Goal: Transaction & Acquisition: Register for event/course

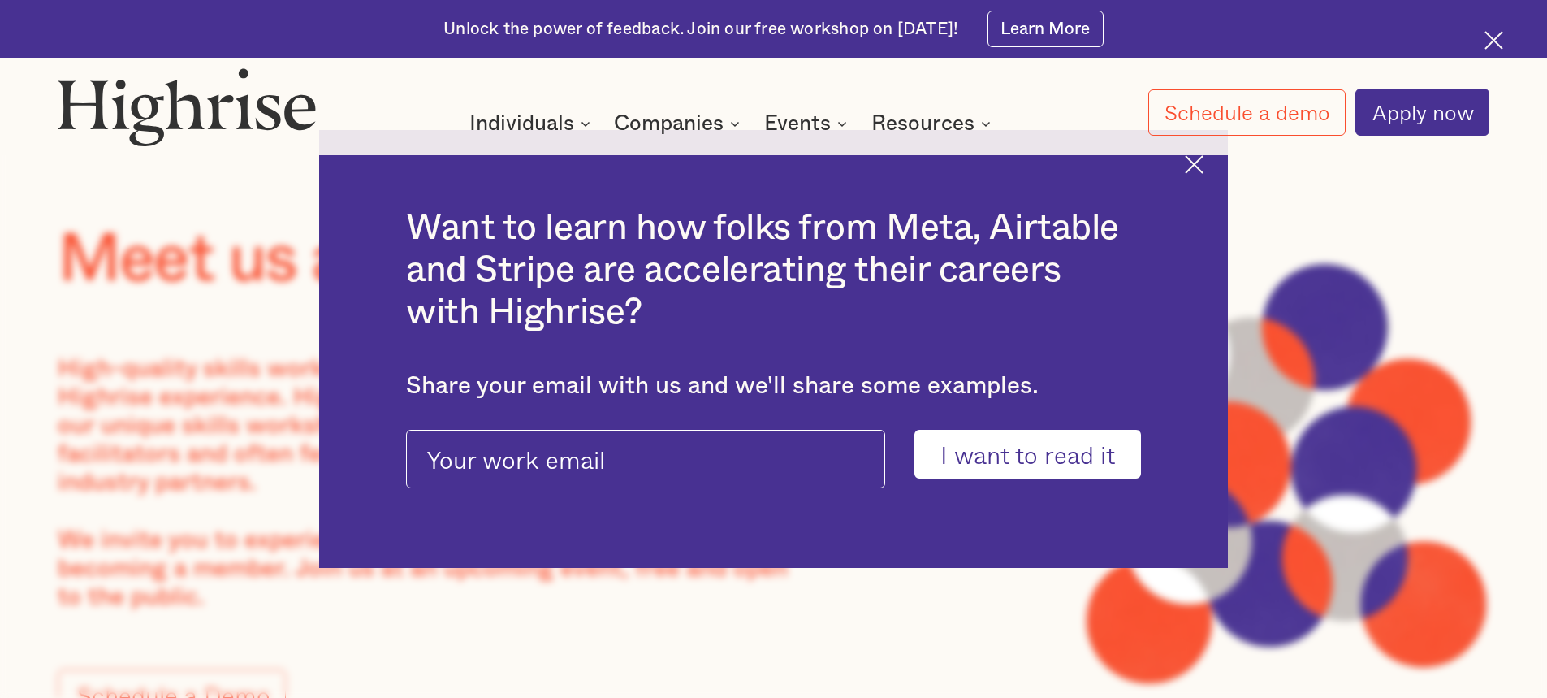
click at [1203, 164] on img at bounding box center [1194, 164] width 19 height 19
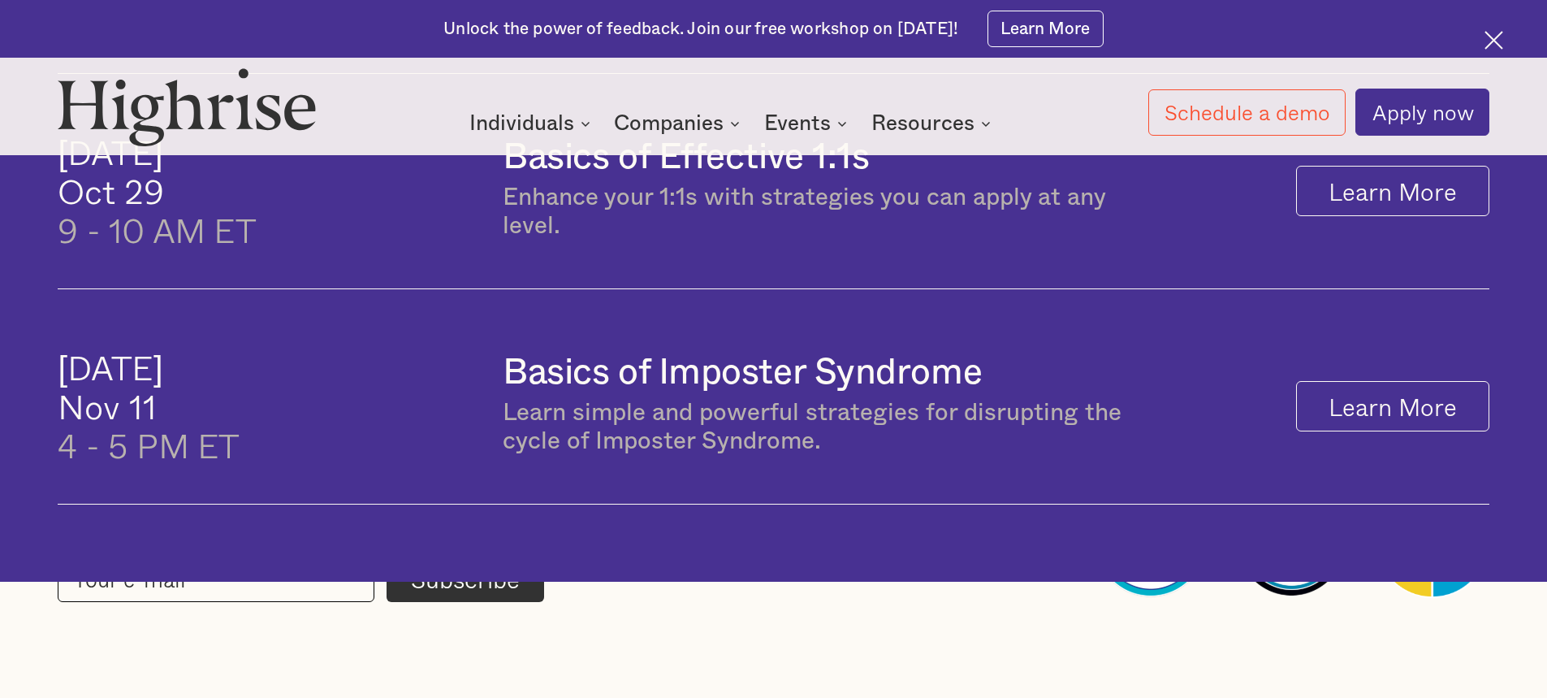
scroll to position [1462, 0]
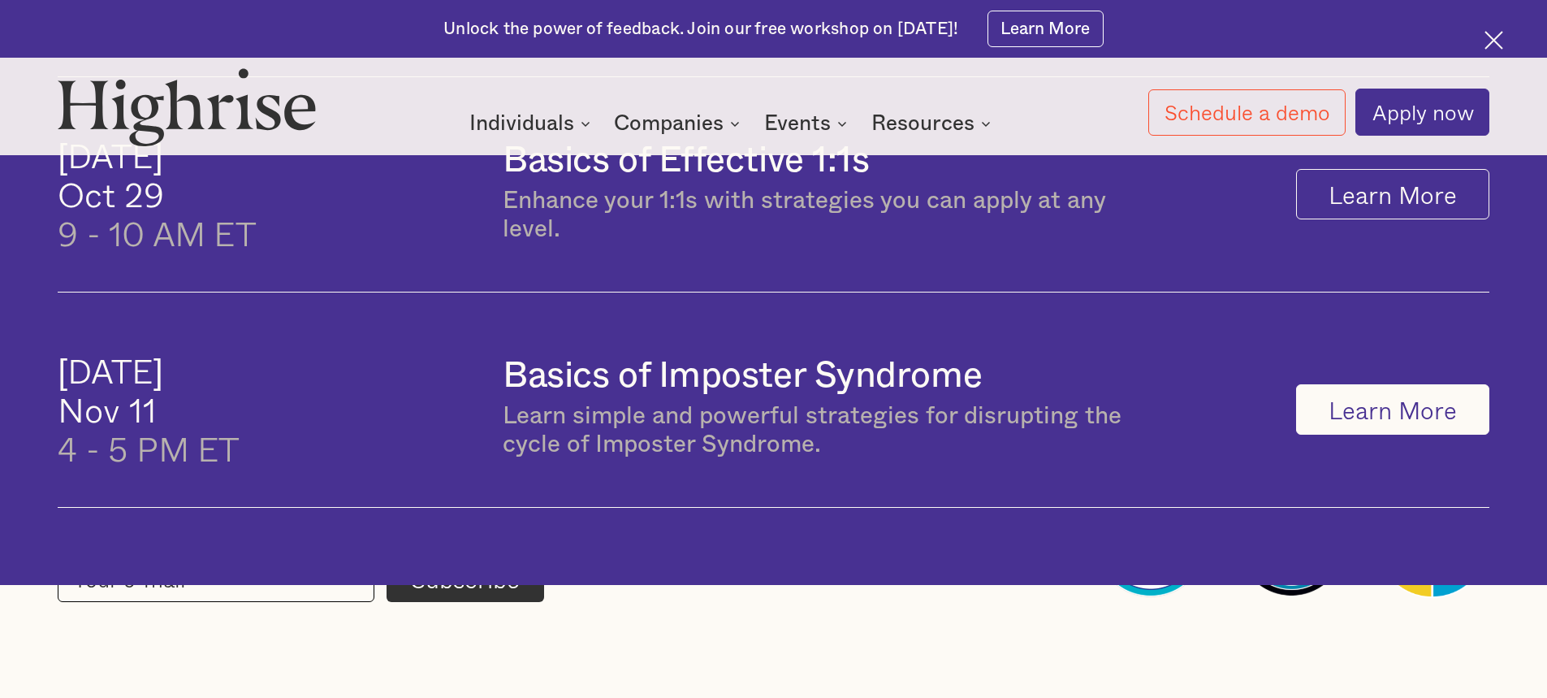
click at [1396, 426] on link "Learn More" at bounding box center [1392, 409] width 193 height 50
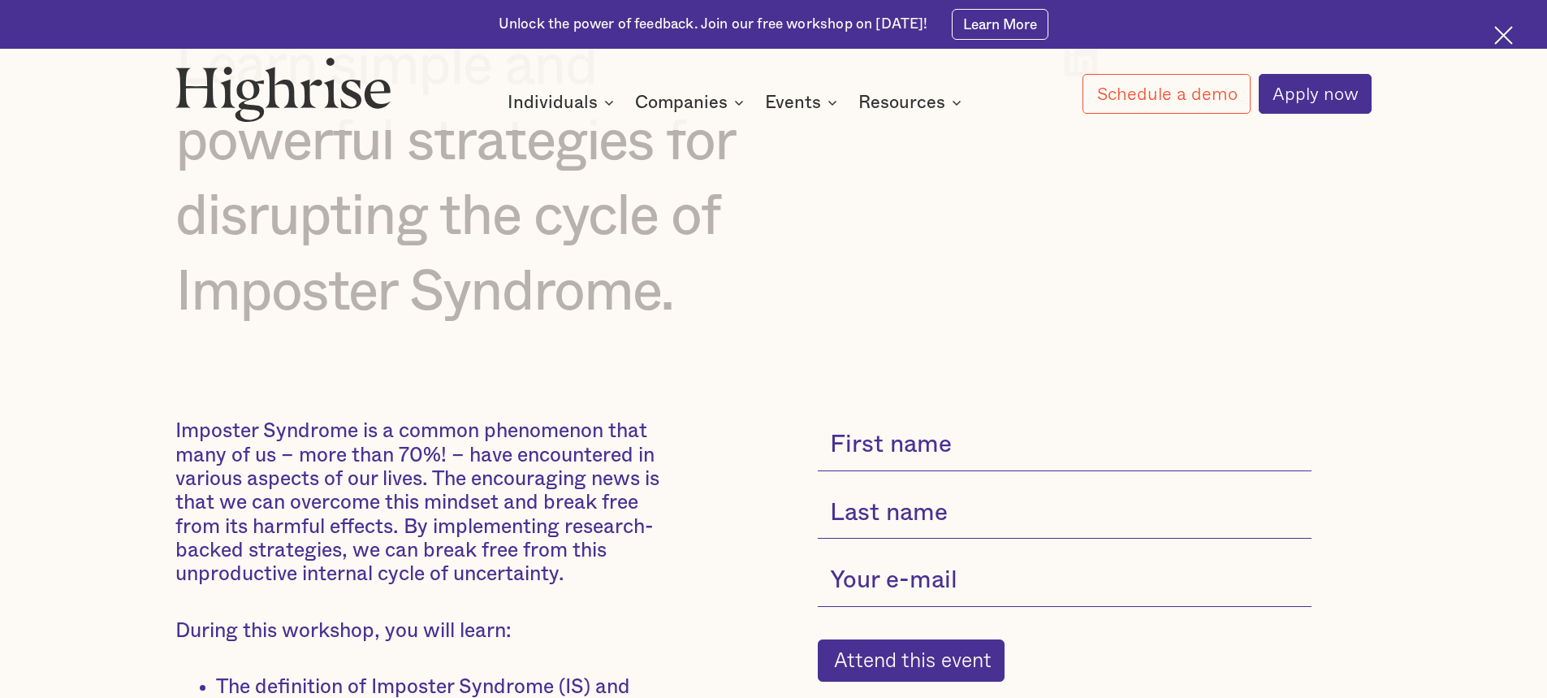
scroll to position [325, 0]
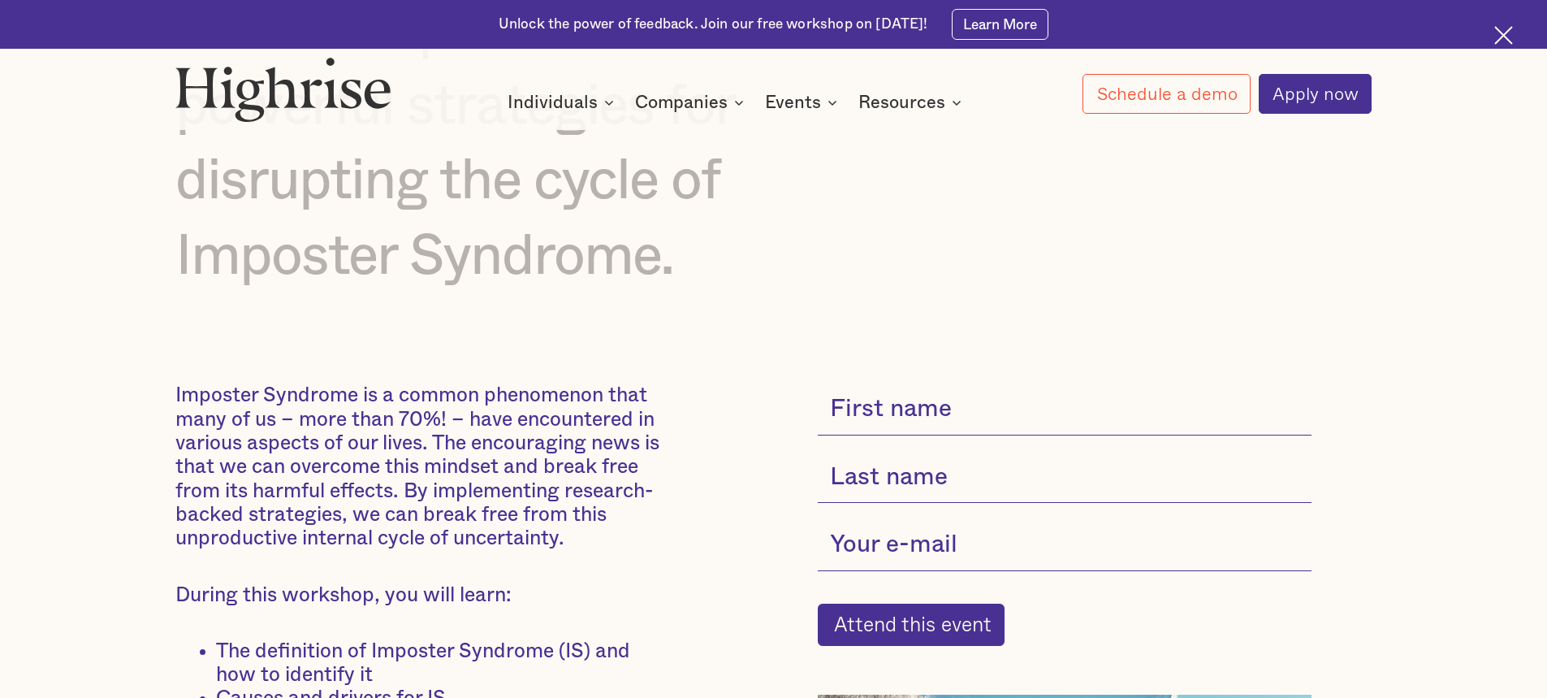
click at [966, 422] on input "current-single-event-subscribe-form" at bounding box center [1064, 409] width 493 height 52
type input "Jen"
drag, startPoint x: 932, startPoint y: 471, endPoint x: 921, endPoint y: 501, distance: 31.9
click at [930, 474] on input "current-single-event-subscribe-form" at bounding box center [1064, 478] width 493 height 52
type input "Pañares"
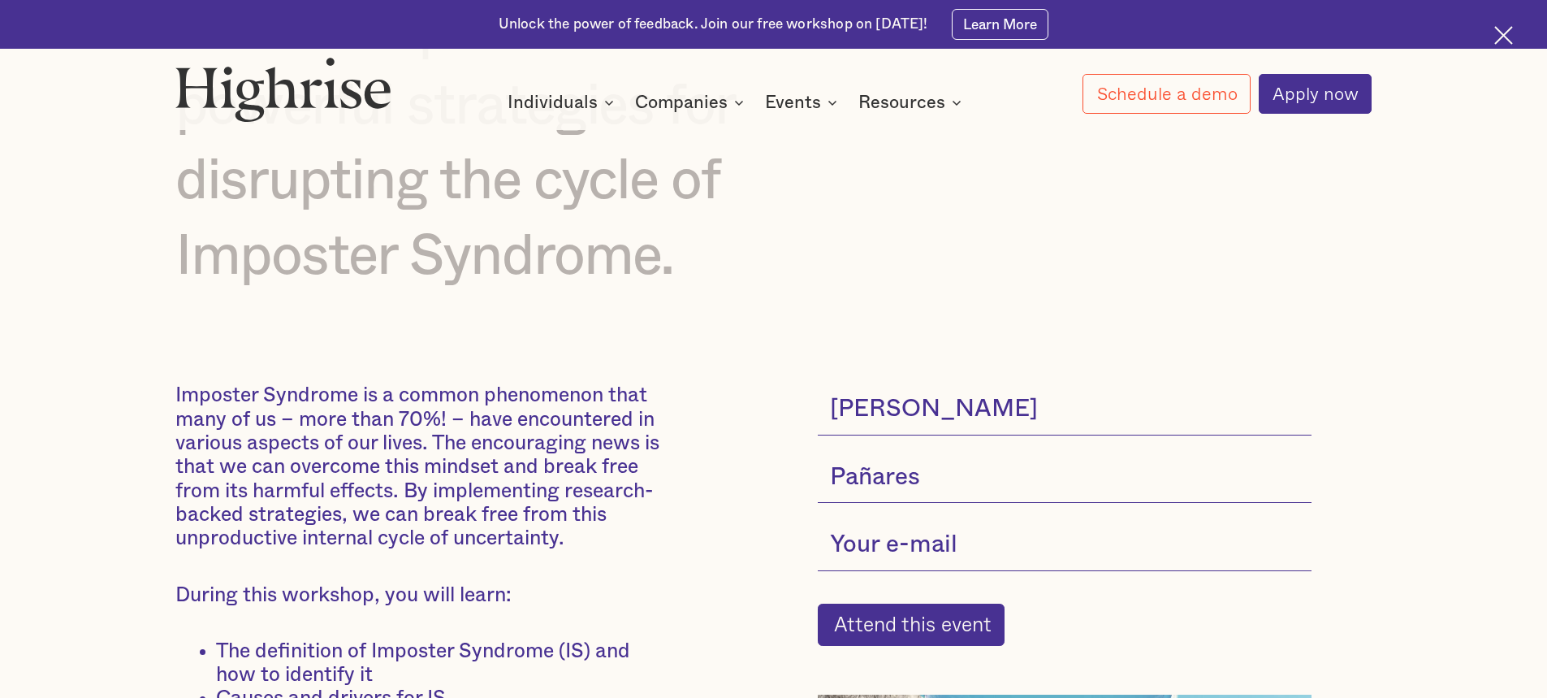
click at [907, 561] on input "current-single-event-subscribe-form" at bounding box center [1064, 545] width 493 height 52
type input "jenniferpanares@tryhighrise.com"
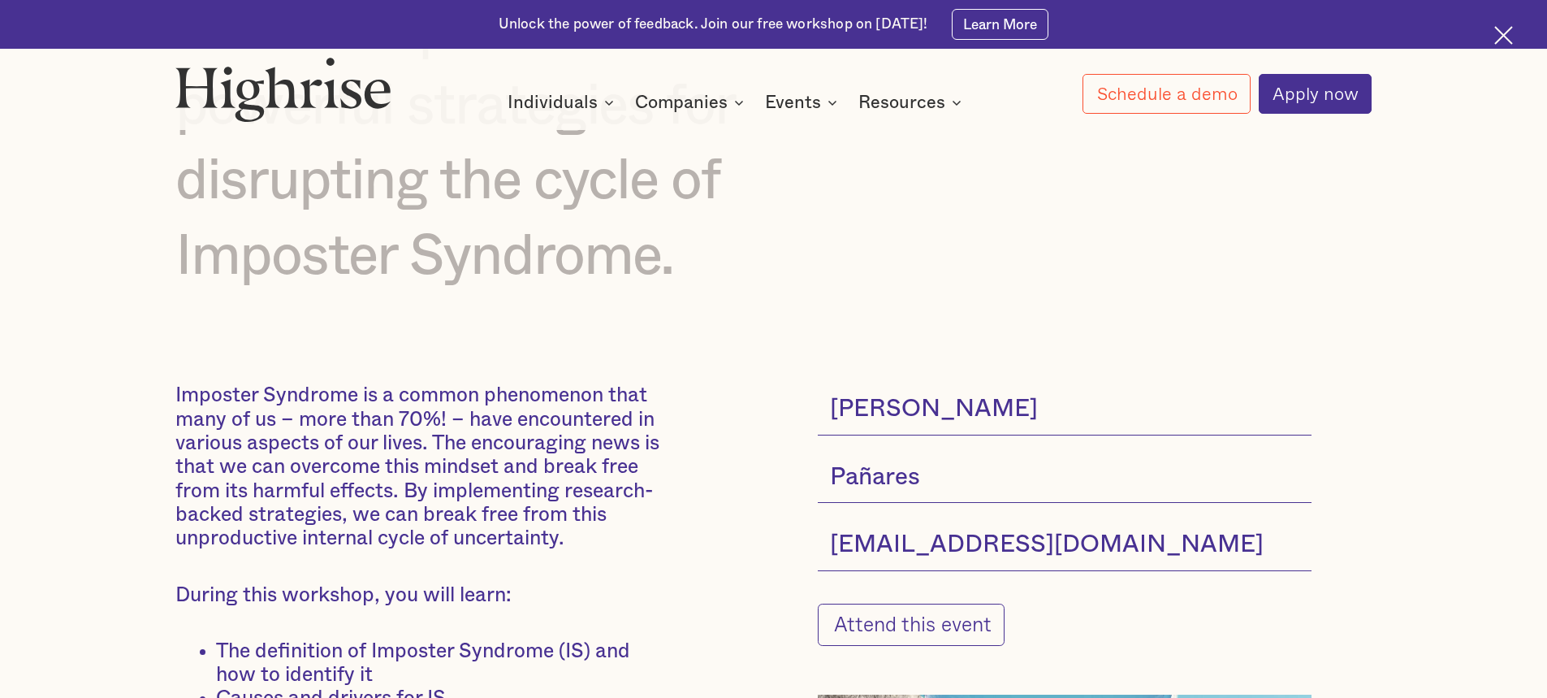
click at [889, 628] on input "Attend this event" at bounding box center [911, 625] width 187 height 42
type input "Please wait..."
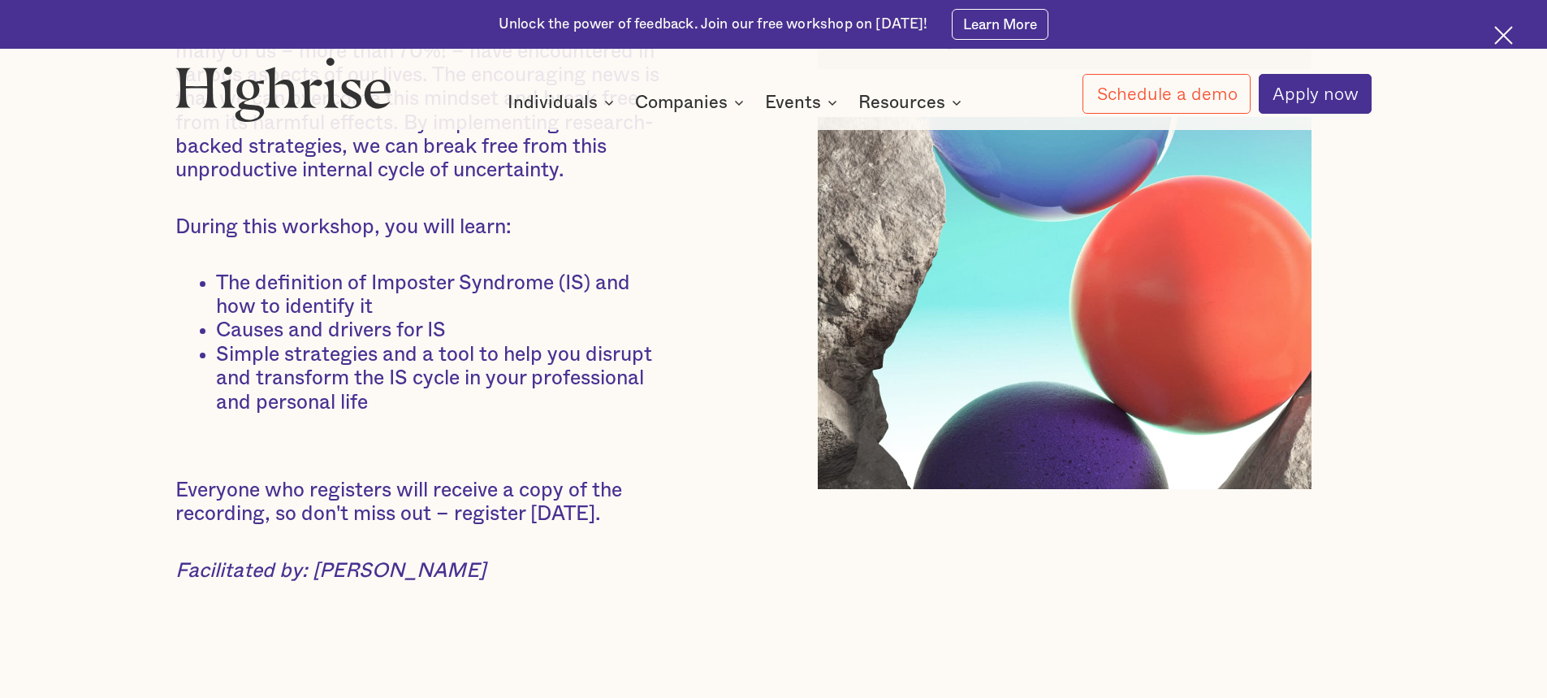
scroll to position [737, 0]
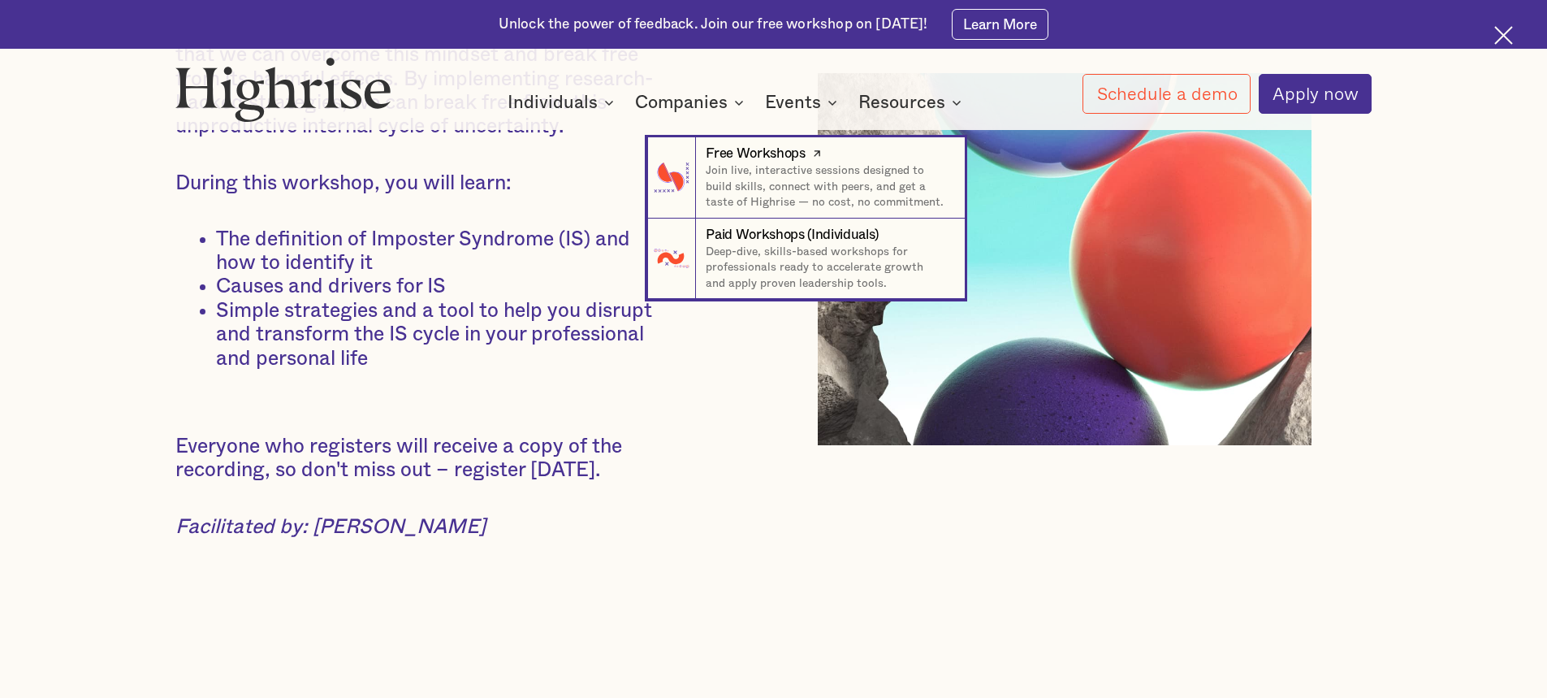
click at [781, 152] on div "Free Workshops" at bounding box center [755, 153] width 99 height 19
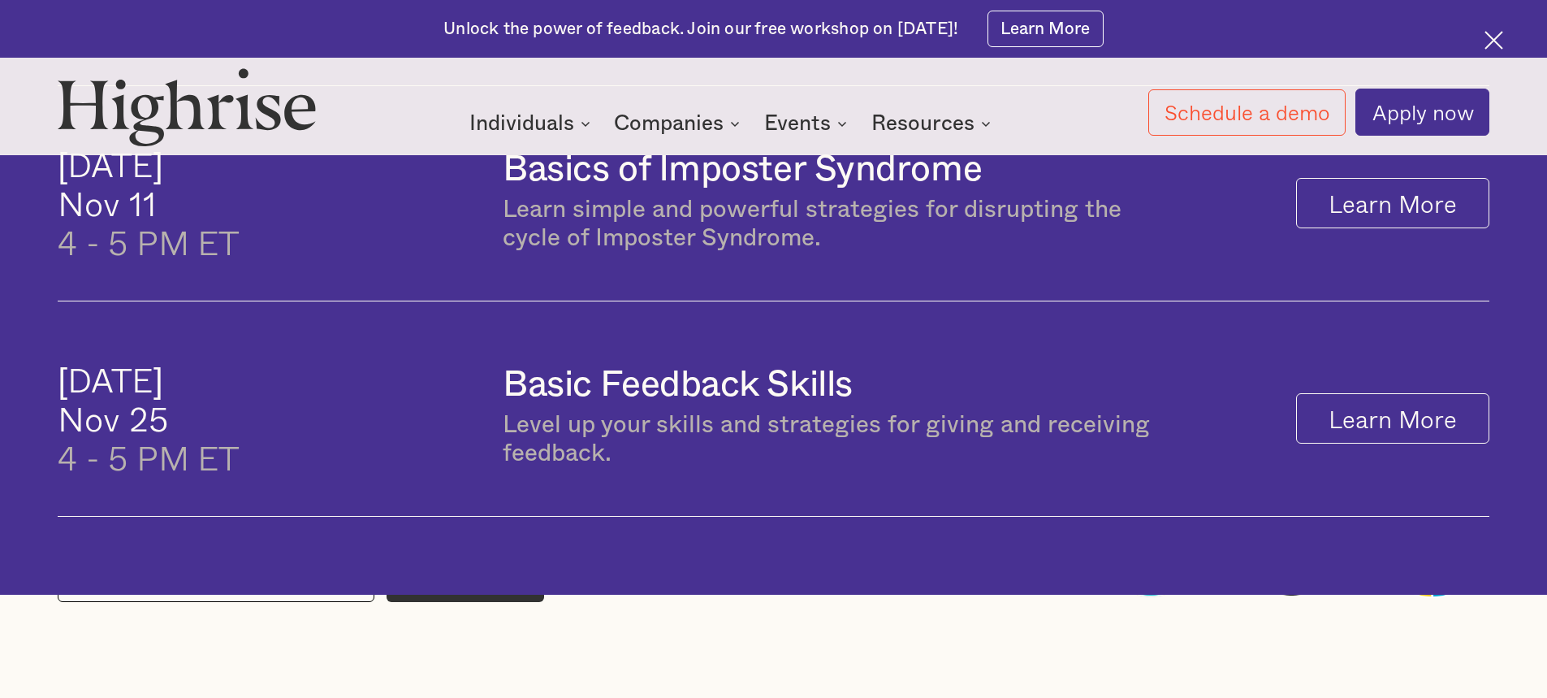
scroll to position [1706, 0]
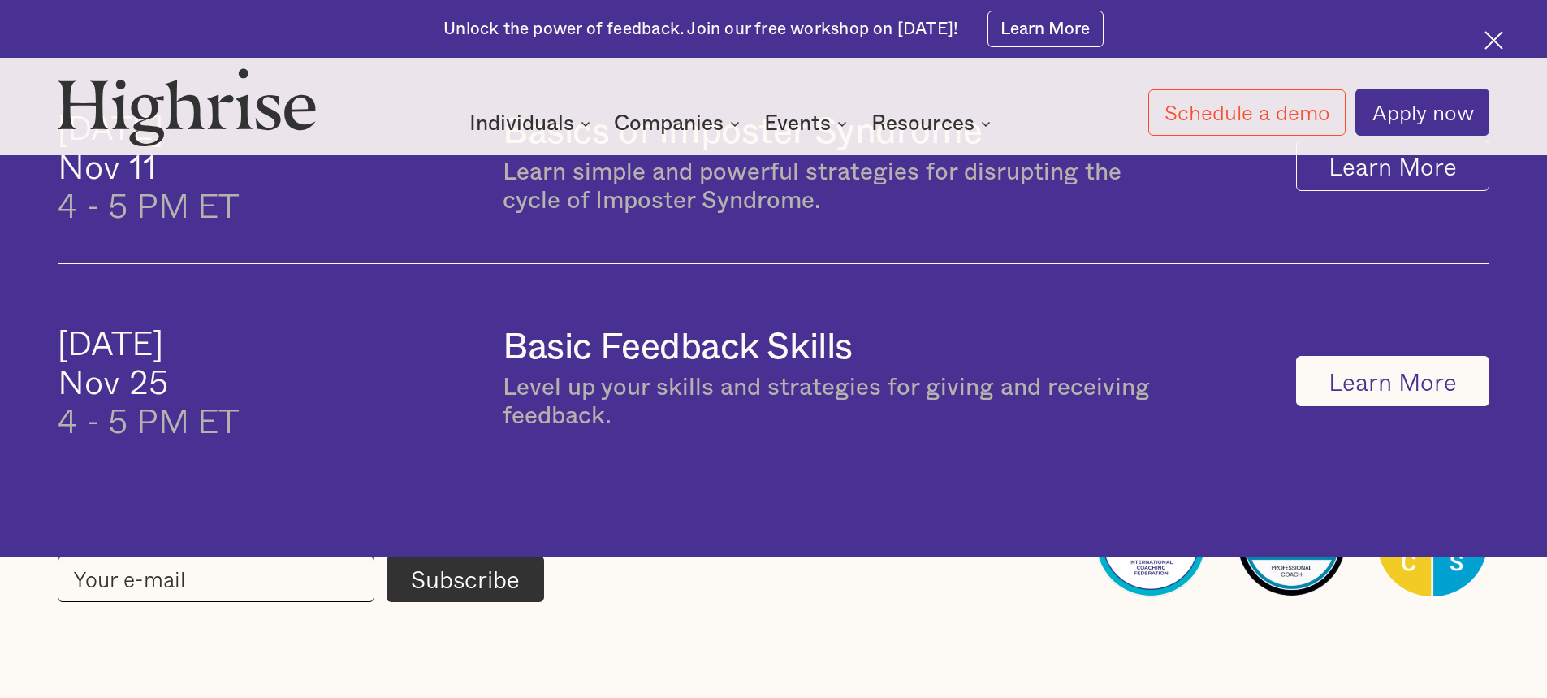
click at [1371, 391] on link "Learn More" at bounding box center [1392, 381] width 193 height 50
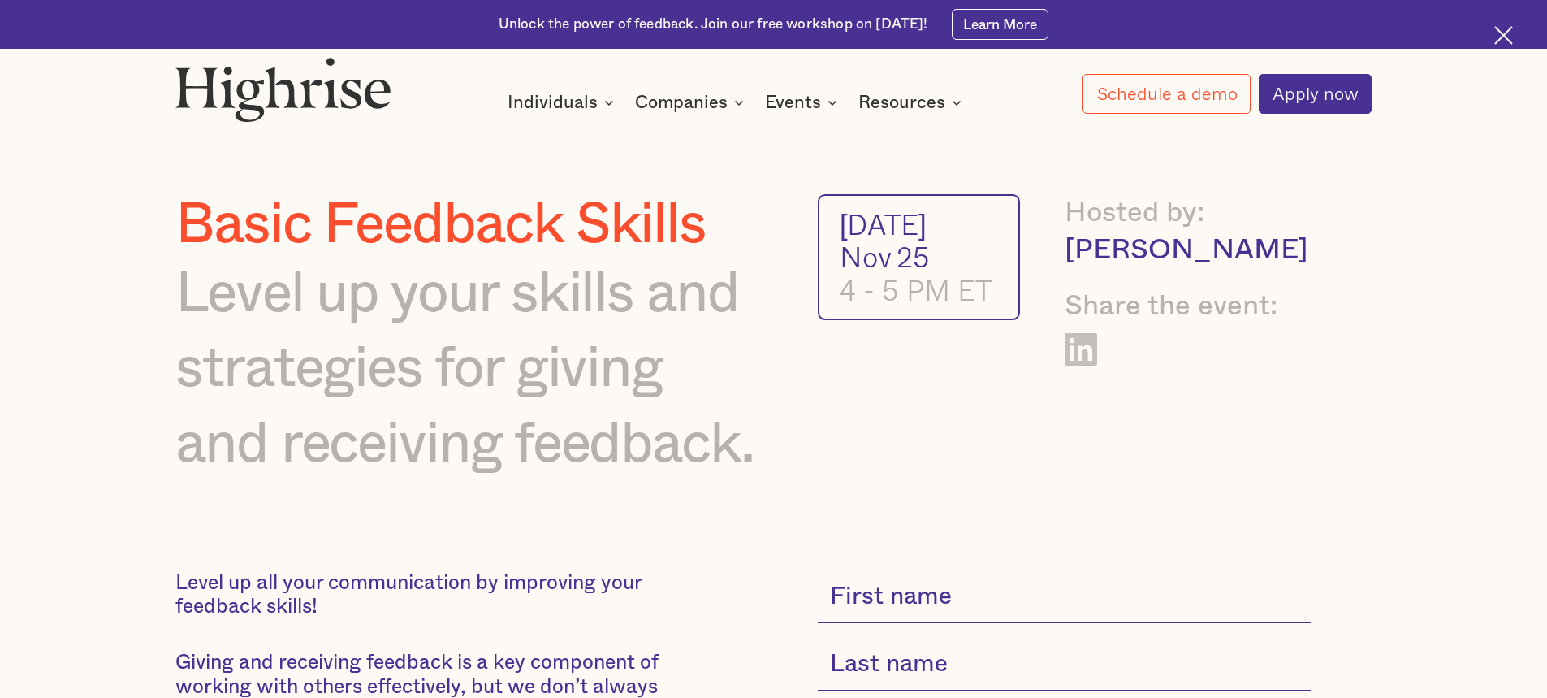
click at [1009, 607] on input "current-single-event-subscribe-form" at bounding box center [1064, 597] width 493 height 52
type input "Jen"
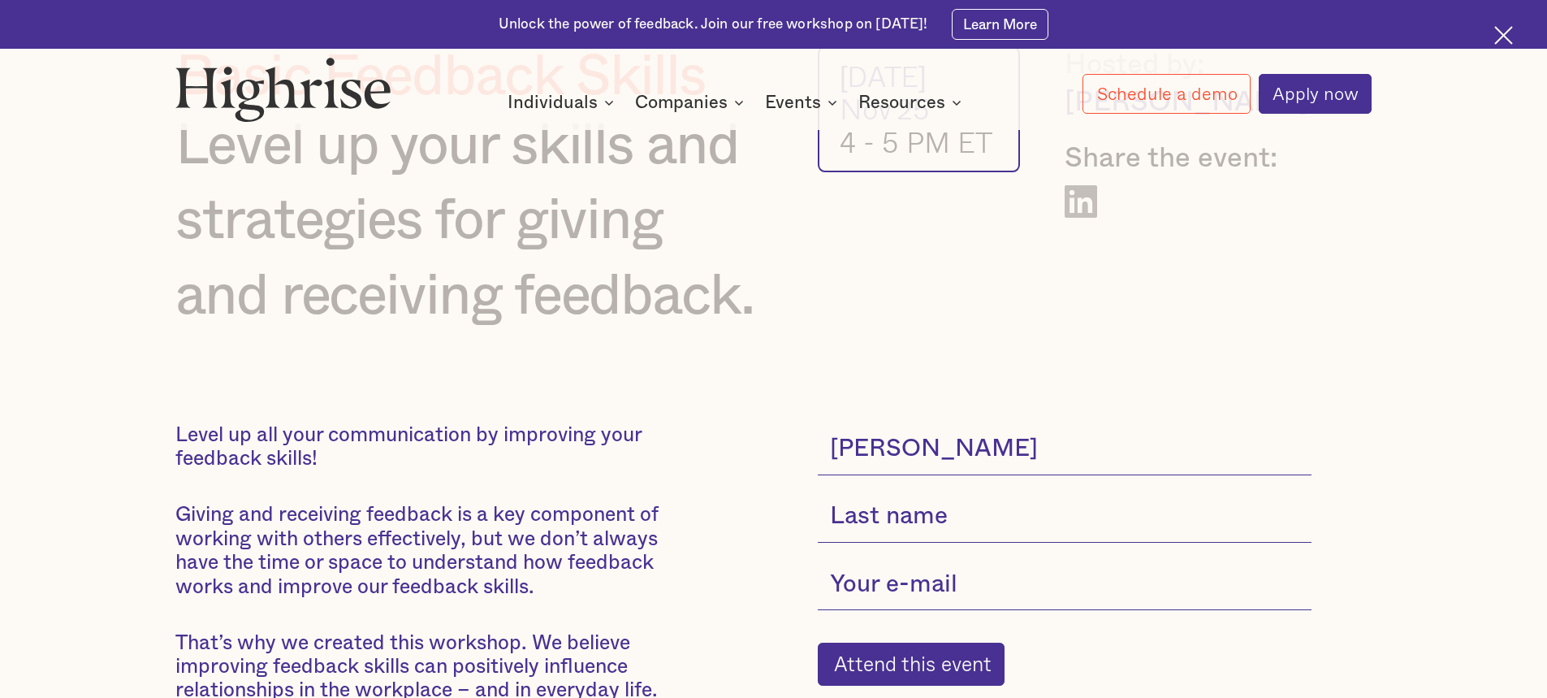
scroll to position [244, 0]
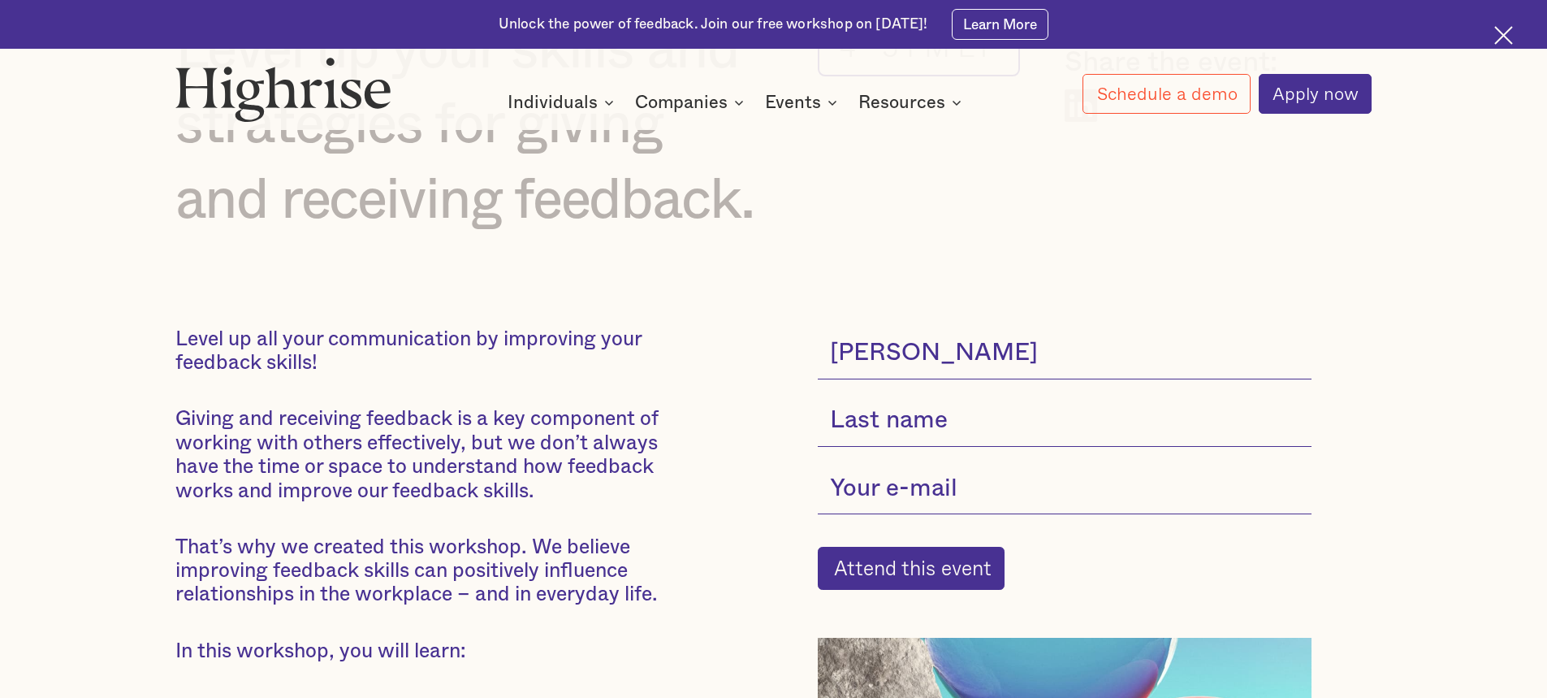
click at [916, 416] on input "current-single-event-subscribe-form" at bounding box center [1064, 421] width 493 height 52
type input "Pañares"
click at [911, 500] on input "current-single-event-subscribe-form" at bounding box center [1064, 489] width 493 height 52
type input "jenniferpanares@tryhighrise.com"
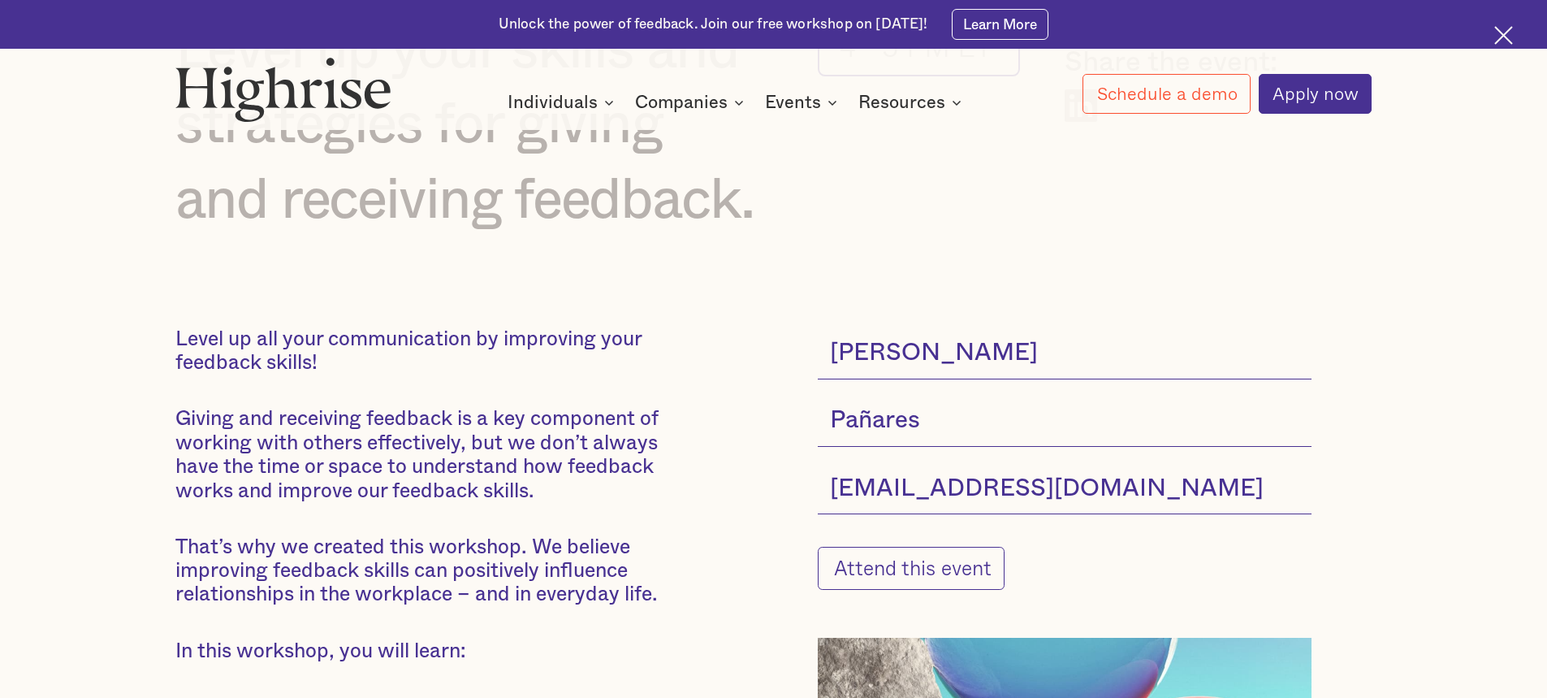
click at [889, 575] on input "Attend this event" at bounding box center [911, 568] width 187 height 42
type input "Please wait..."
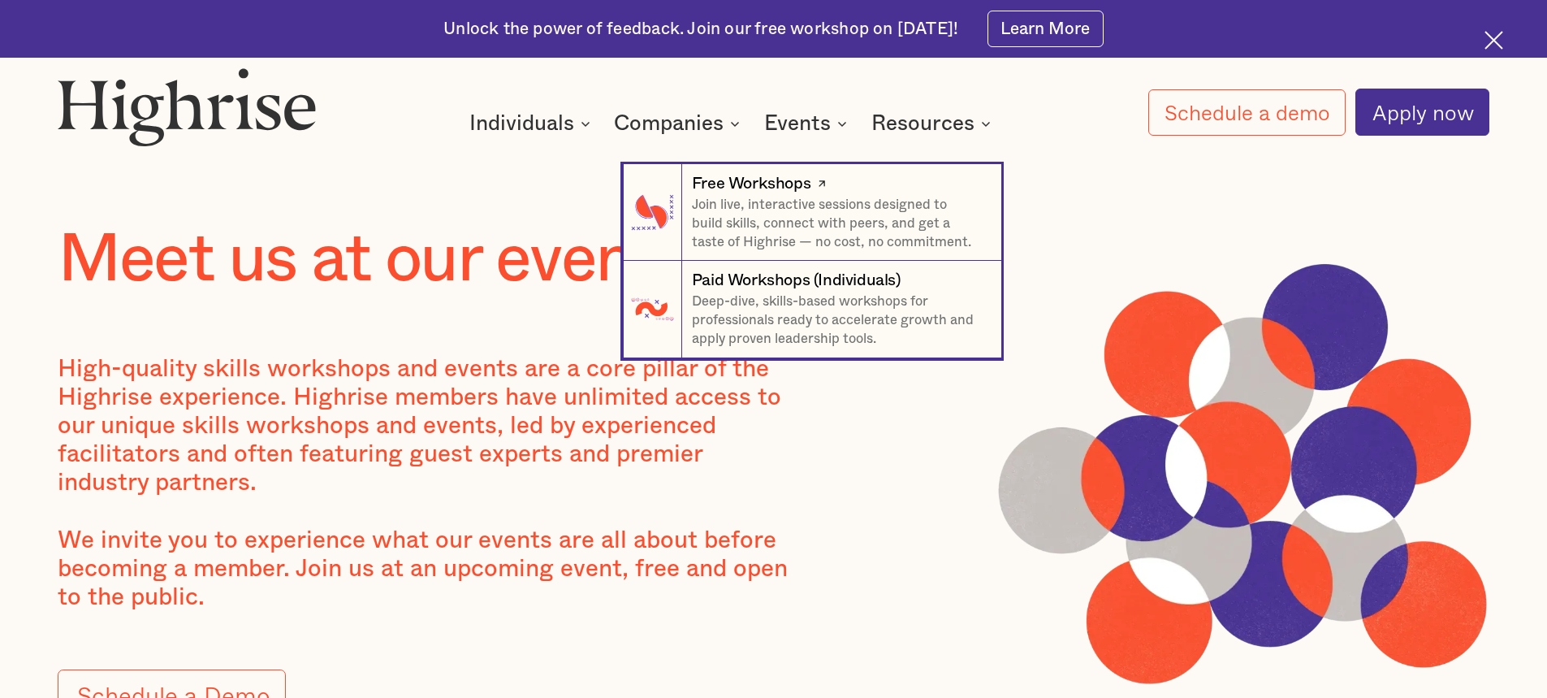
click at [784, 187] on div "Free Workshops" at bounding box center [751, 183] width 119 height 23
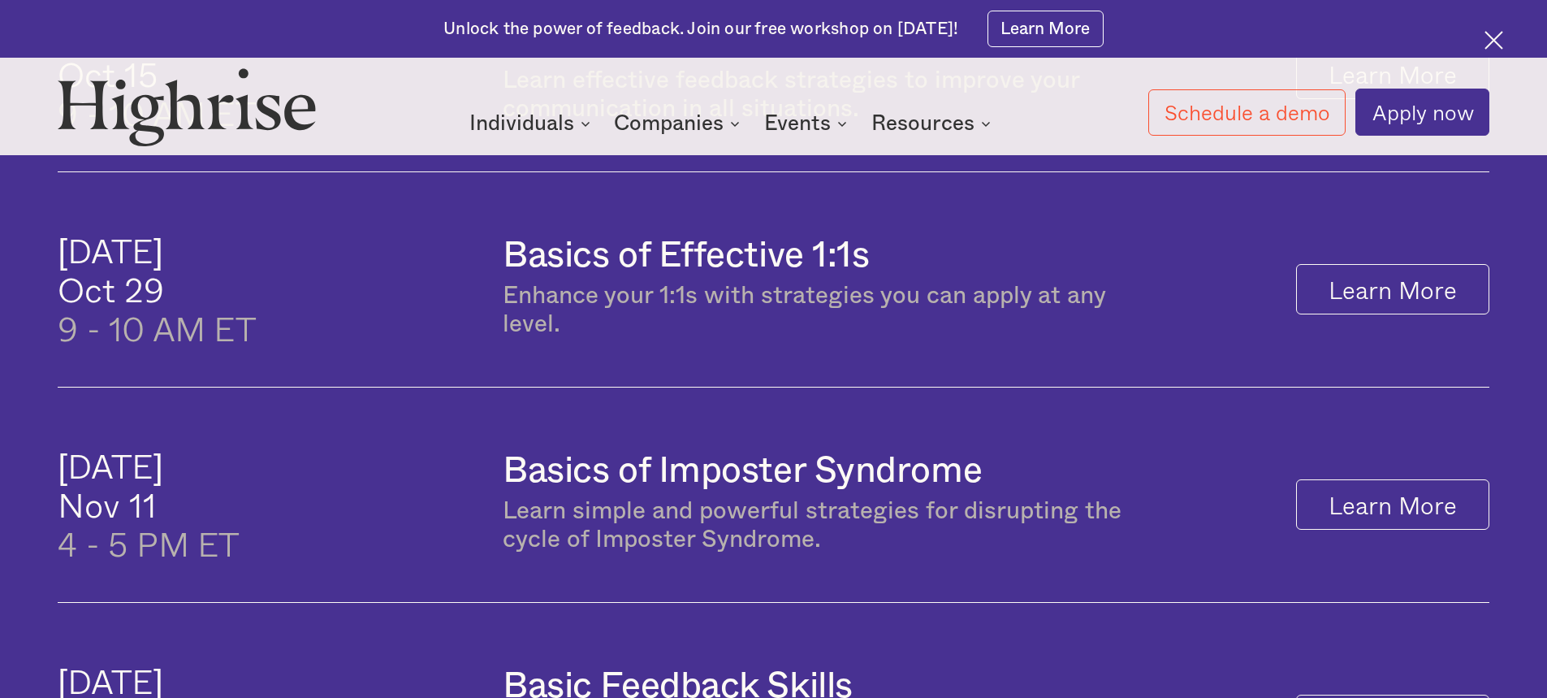
scroll to position [1381, 0]
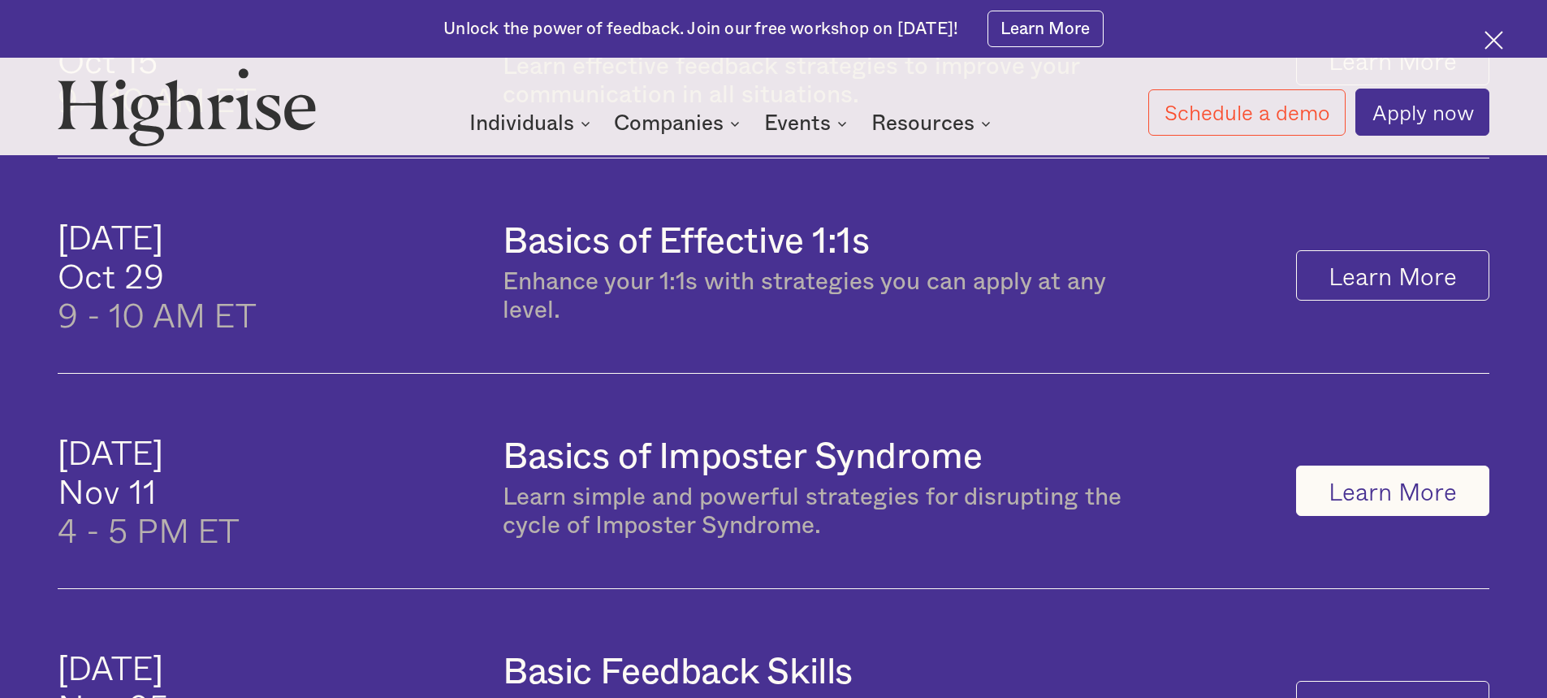
click at [1370, 491] on link "Learn More" at bounding box center [1392, 490] width 193 height 50
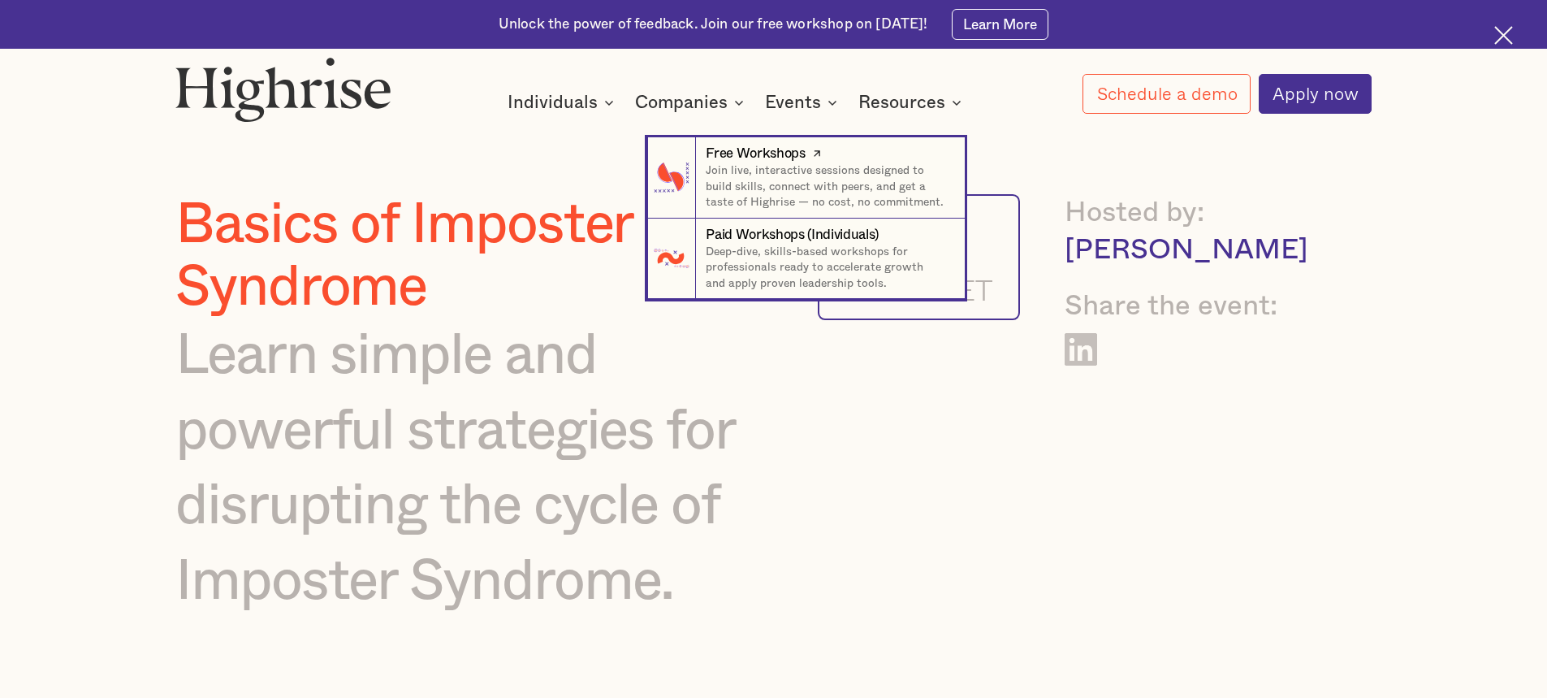
click at [768, 151] on div "Free Workshops" at bounding box center [755, 153] width 99 height 19
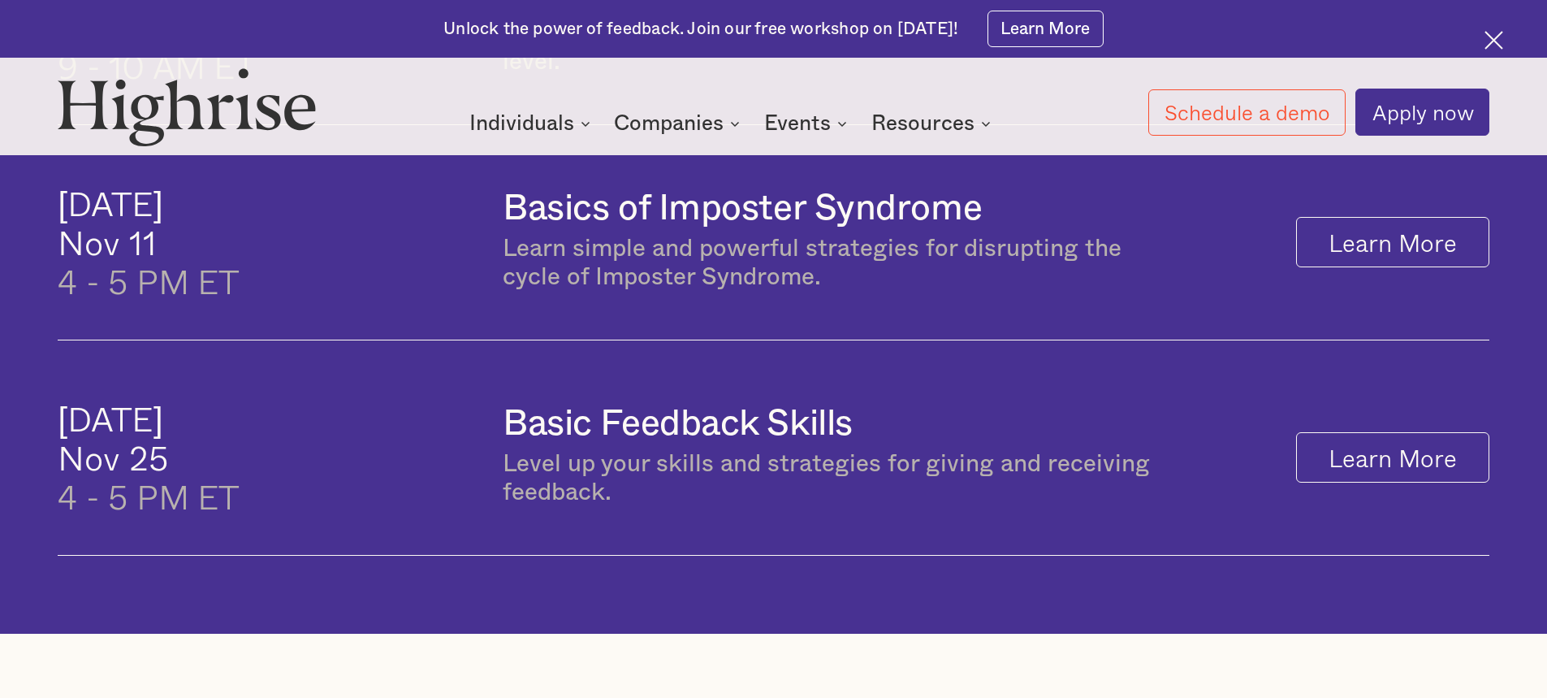
scroll to position [1625, 0]
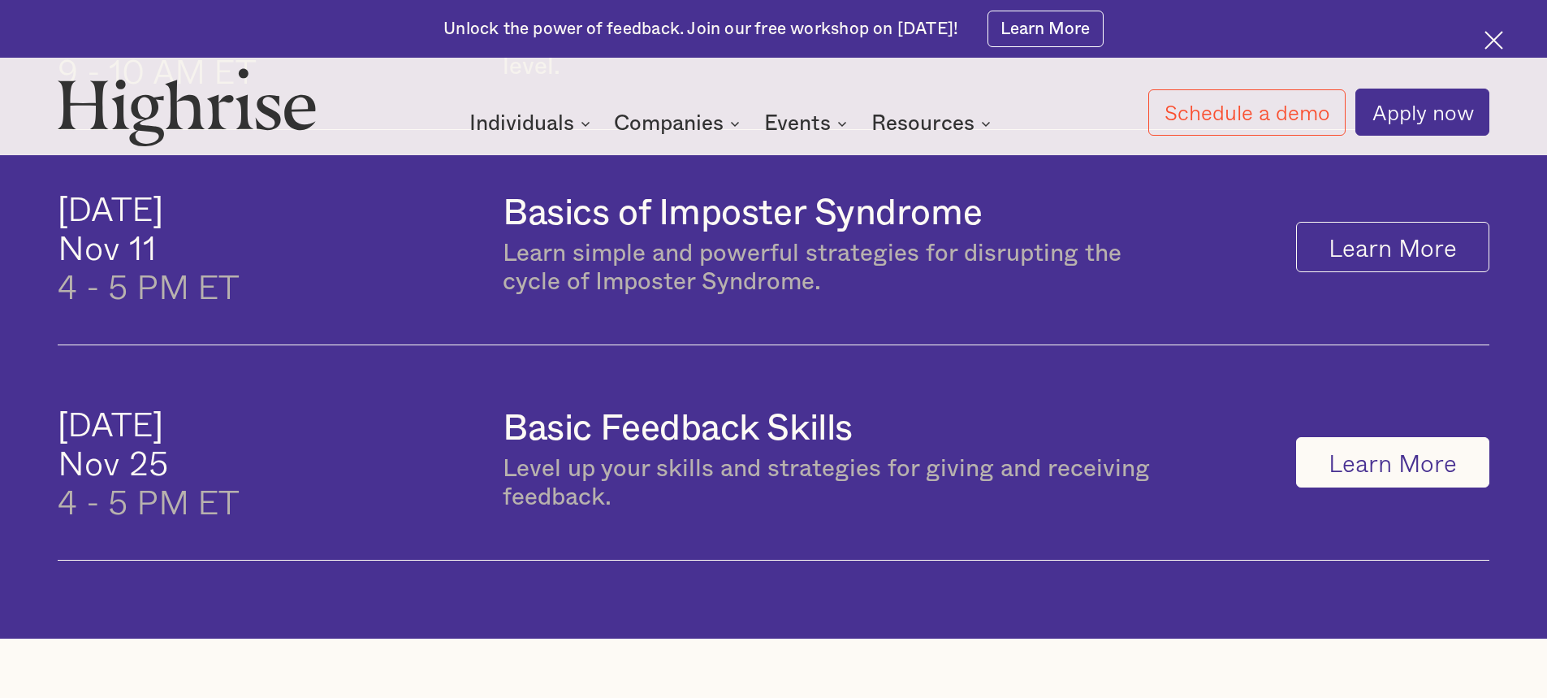
click at [1408, 476] on link "Learn More" at bounding box center [1392, 462] width 193 height 50
